Goal: Information Seeking & Learning: Learn about a topic

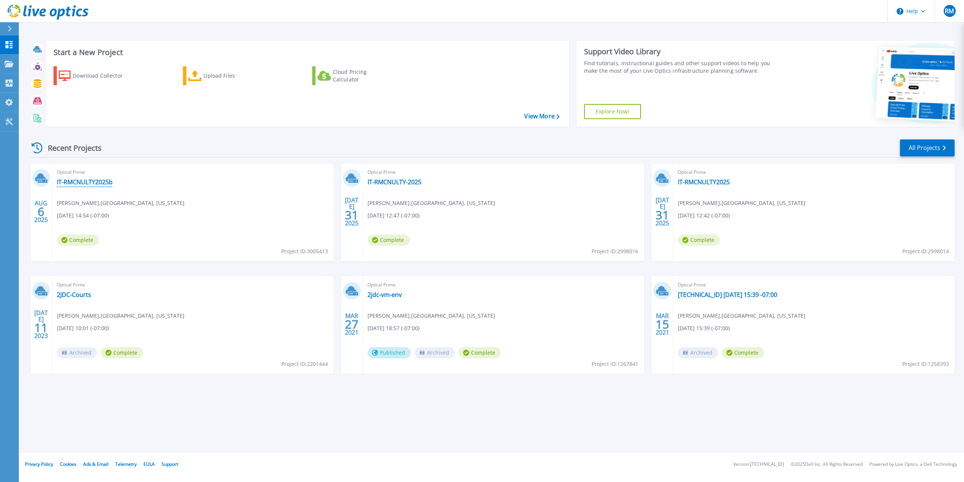
click at [104, 181] on link "IT-RMCNULTY2025b" at bounding box center [85, 182] width 56 height 8
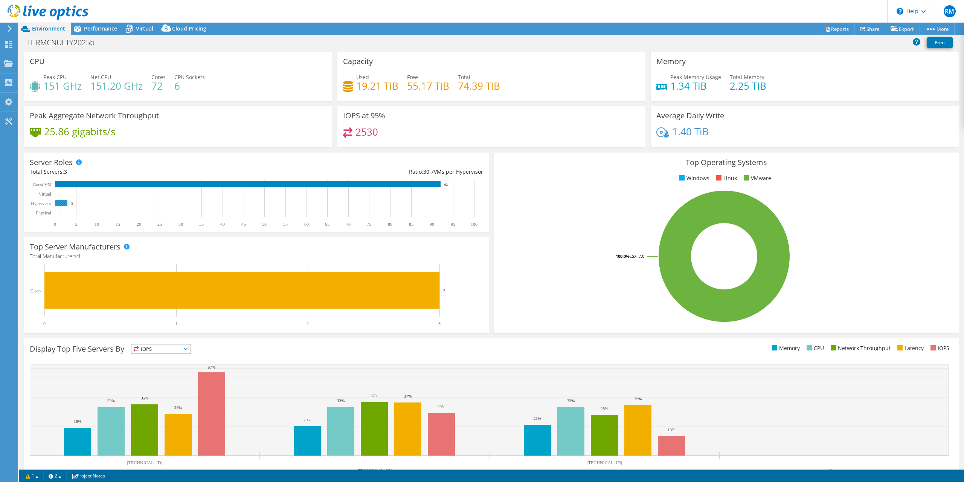
select select "USD"
click at [138, 30] on span "Virtual" at bounding box center [144, 28] width 17 height 7
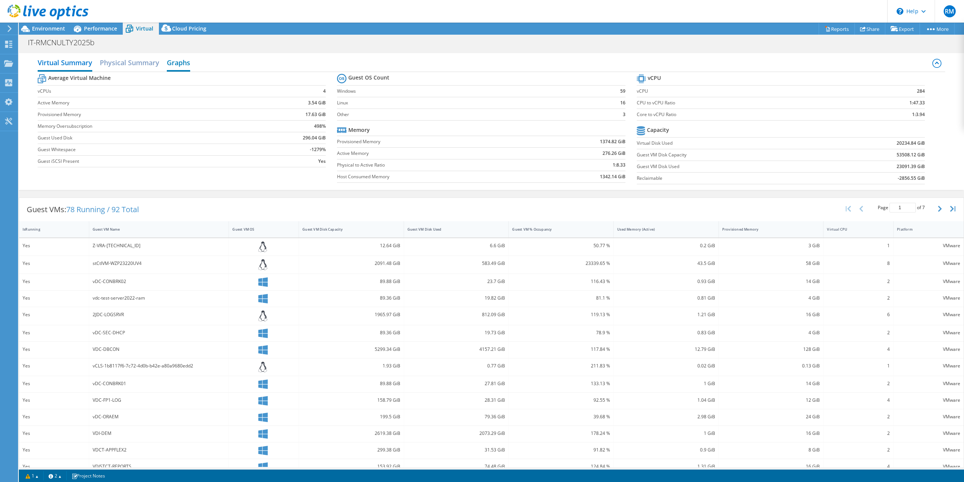
click at [175, 59] on h2 "Graphs" at bounding box center [178, 63] width 23 height 17
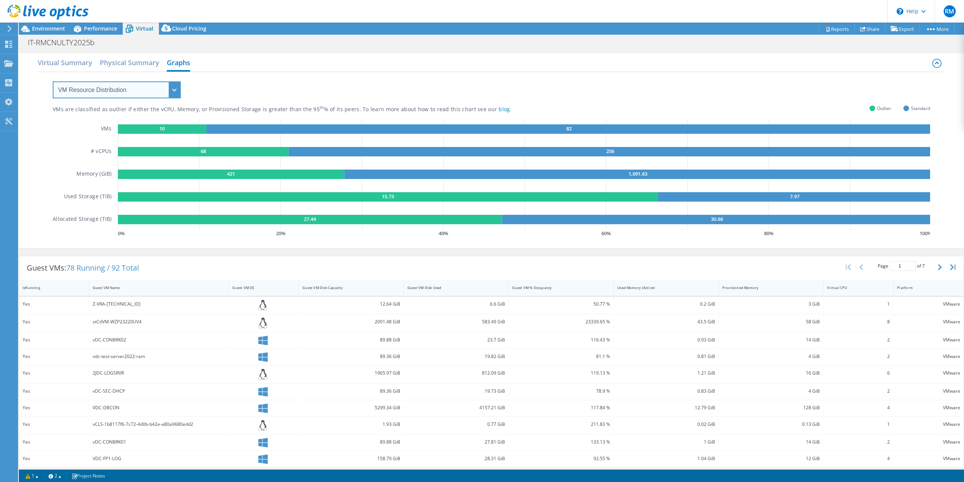
click at [53, 81] on select "VM Resource Distribution Provisioning Contrast Over Provisioning" at bounding box center [117, 89] width 128 height 17
select select "Over Provisioning"
click option "Over Provisioning" at bounding box center [0, 0] width 0 height 0
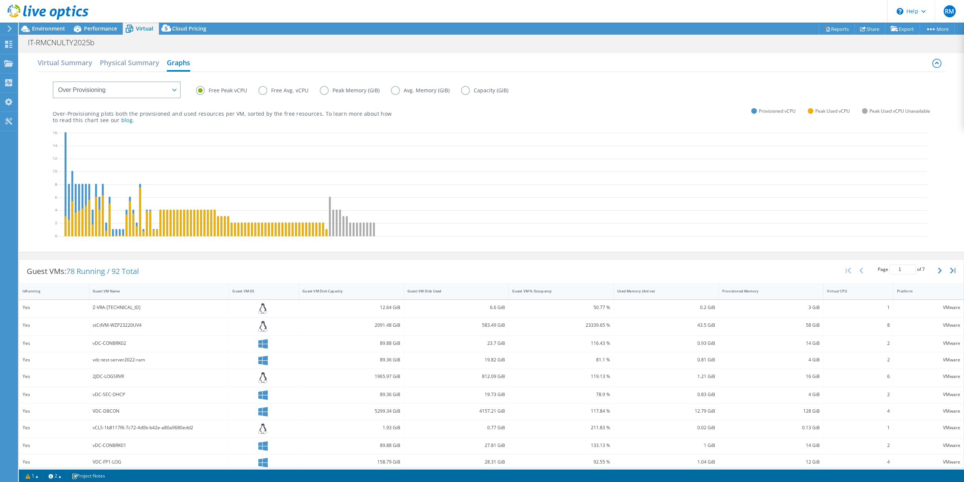
click at [392, 89] on label "Avg. Memory (GiB)" at bounding box center [426, 90] width 70 height 9
click at [0, 0] on input "Avg. Memory (GiB)" at bounding box center [0, 0] width 0 height 0
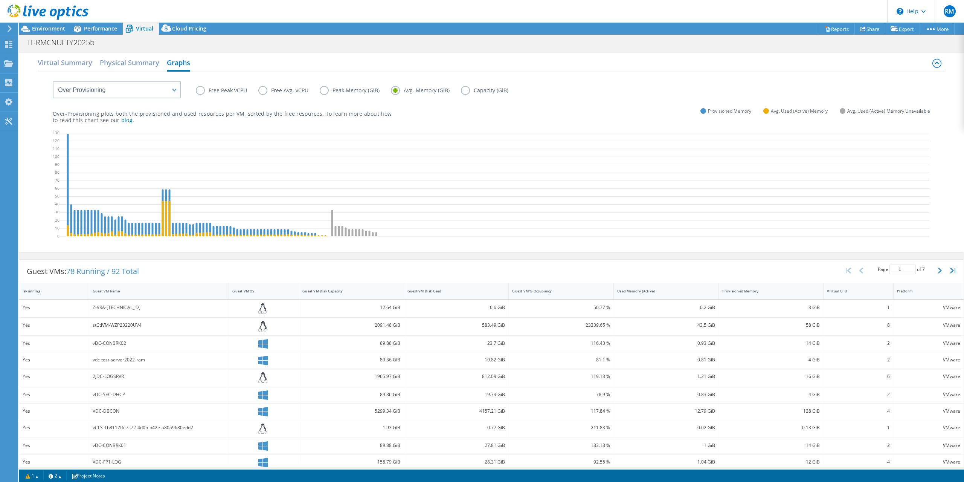
click at [466, 95] on div "Free Peak vCPU Free Avg. vCPU Peak Memory (GiB) Avg. Memory (GiB) Capacity (GiB)" at bounding box center [563, 92] width 734 height 12
click at [468, 93] on label "Capacity (GiB)" at bounding box center [490, 90] width 59 height 9
click at [0, 0] on input "Capacity (GiB)" at bounding box center [0, 0] width 0 height 0
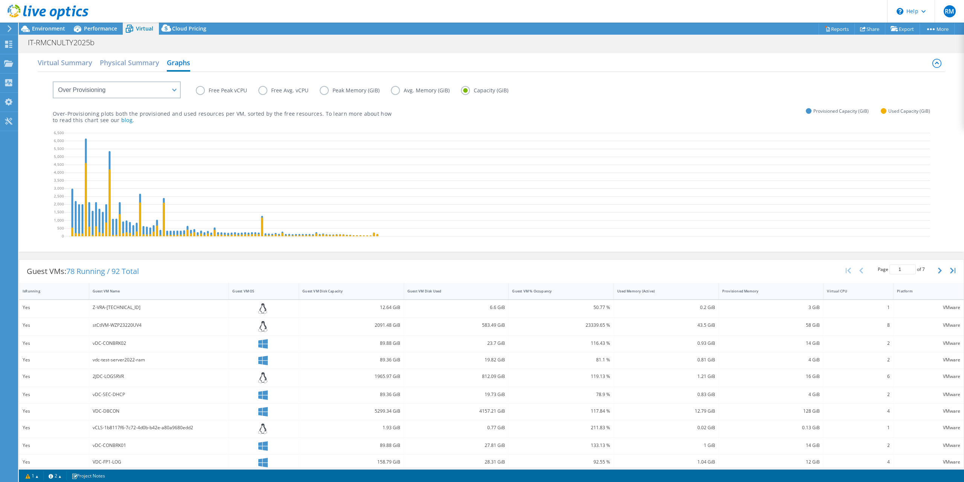
click at [360, 94] on label "Peak Memory (GiB)" at bounding box center [355, 90] width 71 height 9
click at [0, 0] on input "Peak Memory (GiB)" at bounding box center [0, 0] width 0 height 0
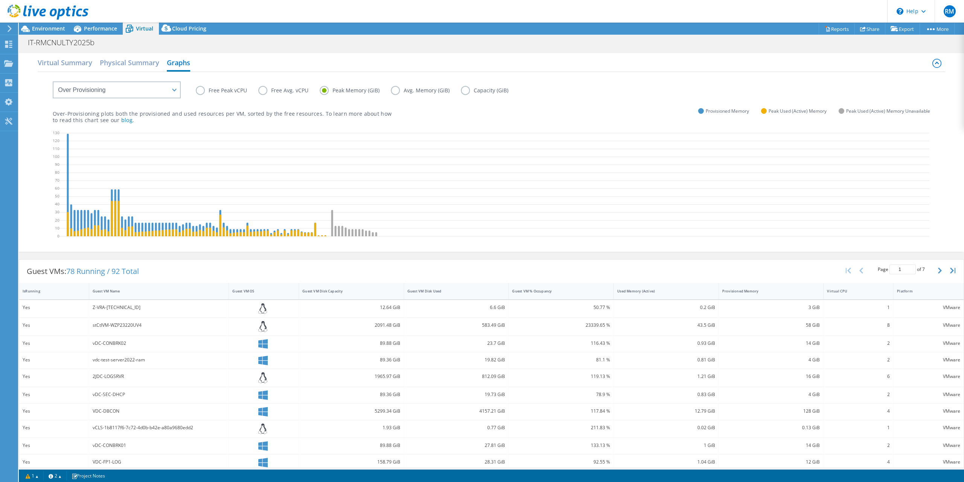
click at [271, 89] on label "Free Avg. vCPU" at bounding box center [288, 90] width 61 height 9
click at [0, 0] on input "Free Avg. vCPU" at bounding box center [0, 0] width 0 height 0
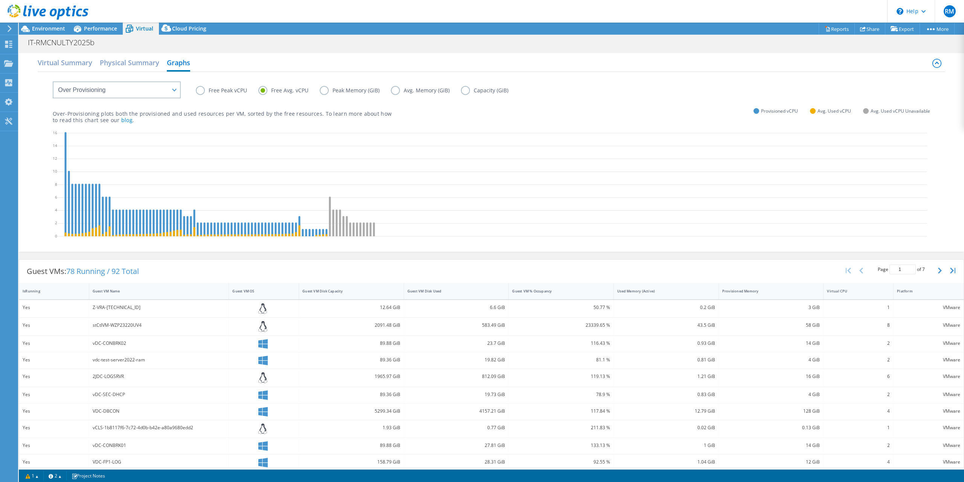
click at [224, 90] on label "Free Peak vCPU" at bounding box center [227, 90] width 63 height 9
click at [0, 0] on input "Free Peak vCPU" at bounding box center [0, 0] width 0 height 0
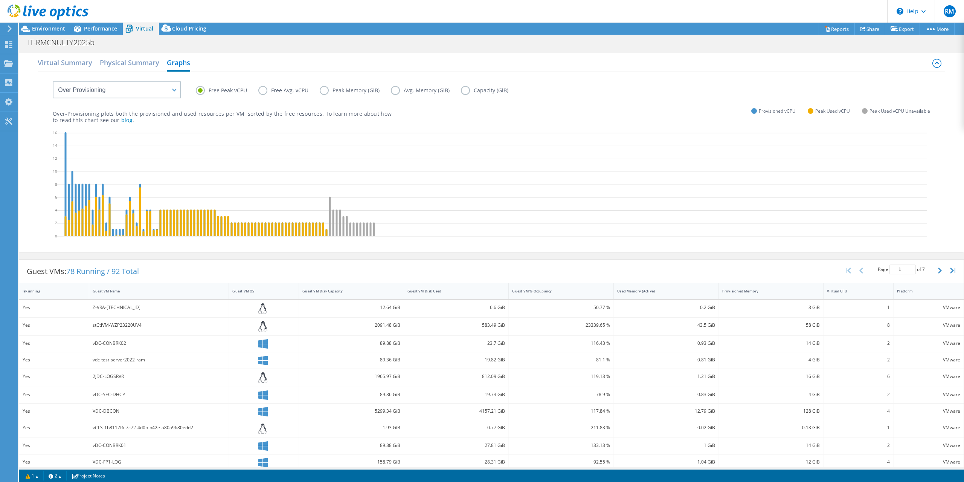
click at [329, 92] on label "Peak Memory (GiB)" at bounding box center [355, 90] width 71 height 9
click at [0, 0] on input "Peak Memory (GiB)" at bounding box center [0, 0] width 0 height 0
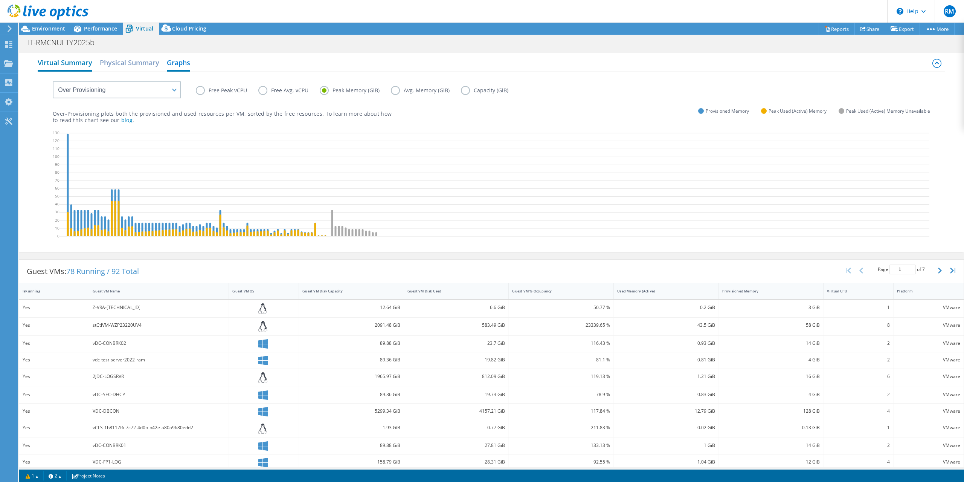
click at [42, 61] on h2 "Virtual Summary" at bounding box center [65, 63] width 55 height 17
